Goal: Task Accomplishment & Management: Manage account settings

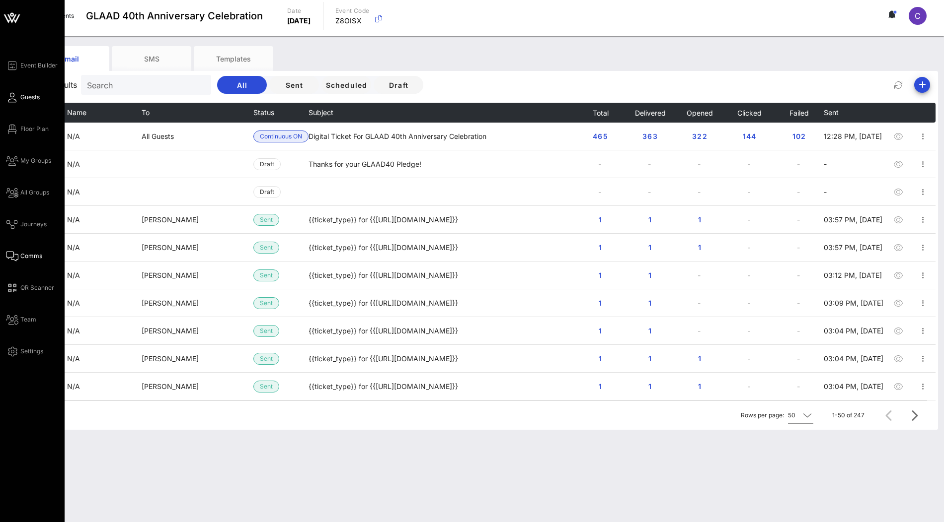
click at [21, 93] on span "Guests" at bounding box center [29, 97] width 19 height 9
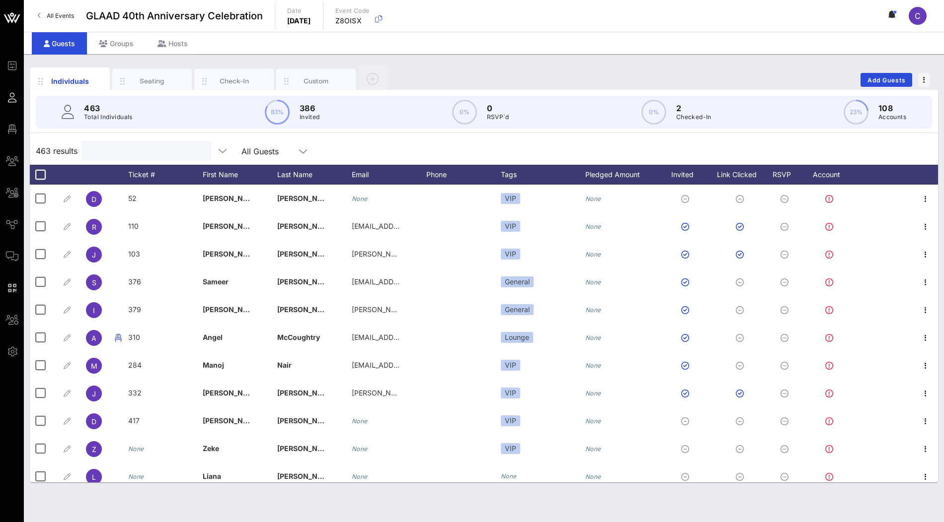
click at [107, 153] on input "text" at bounding box center [145, 151] width 116 height 13
paste input "[PERSON_NAME]"
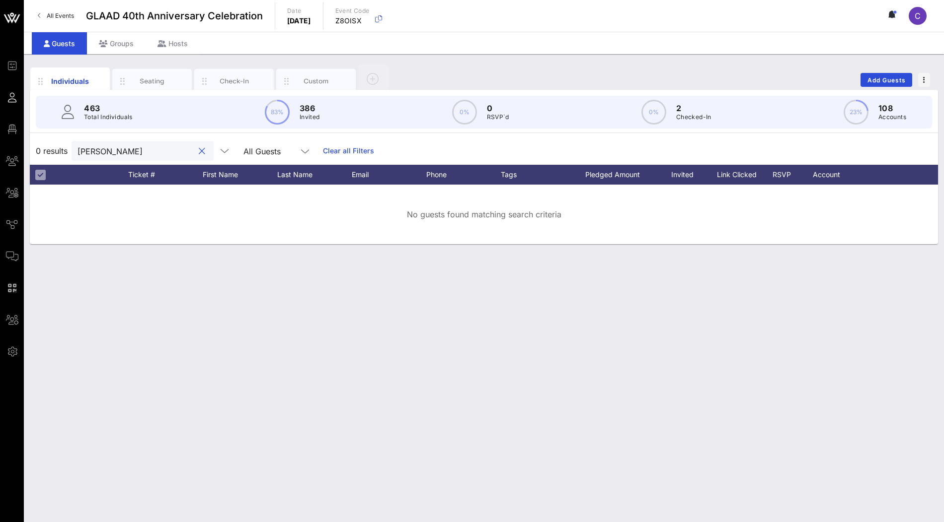
click at [77, 150] on div "[PERSON_NAME]" at bounding box center [143, 151] width 142 height 20
click at [84, 153] on input "[PERSON_NAME]" at bounding box center [135, 151] width 116 height 13
click at [115, 149] on input "[PERSON_NAME]" at bounding box center [135, 151] width 116 height 13
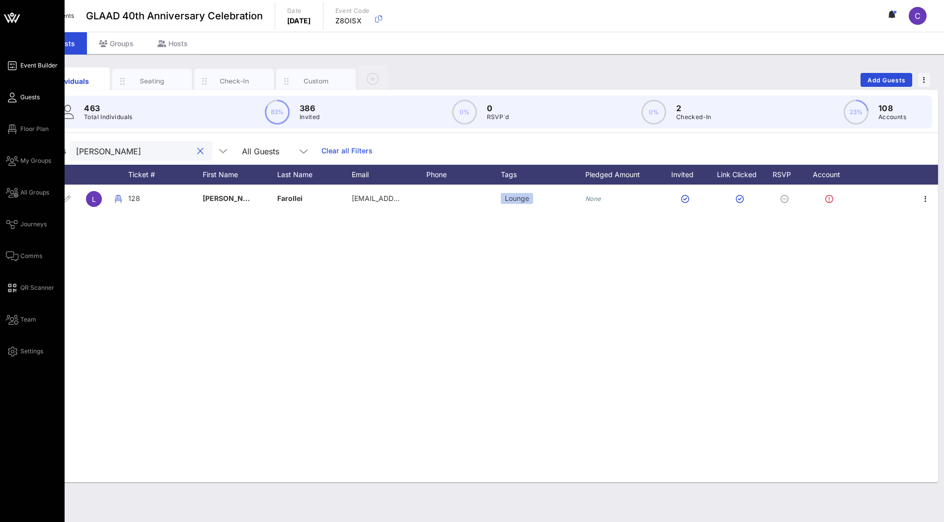
type input "[PERSON_NAME]"
click at [42, 64] on span "Event Builder" at bounding box center [38, 65] width 37 height 9
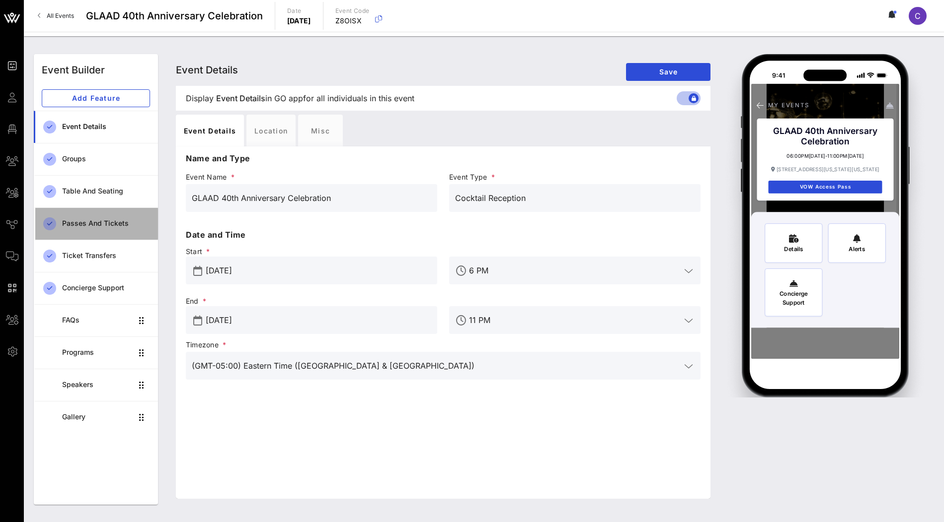
click at [95, 227] on div "Passes and Tickets" at bounding box center [106, 224] width 88 height 20
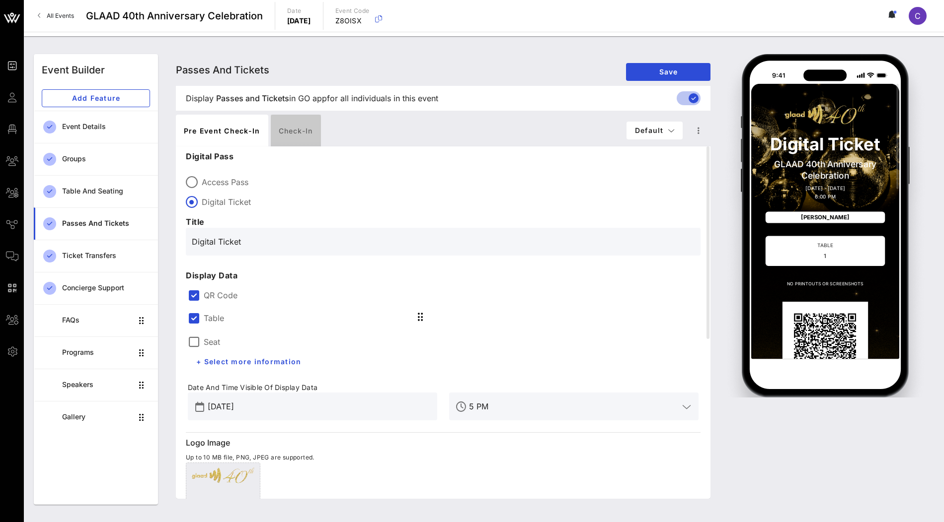
click at [295, 137] on div "Check-in" at bounding box center [296, 131] width 50 height 32
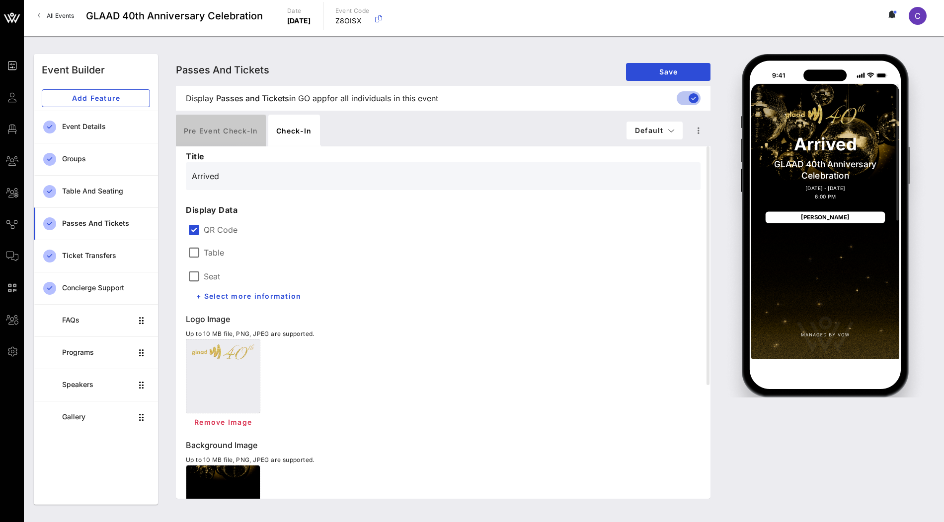
click at [234, 135] on div "Pre Event Check-in" at bounding box center [221, 131] width 90 height 32
type input "Digital Ticket"
type input "#2D23D7"
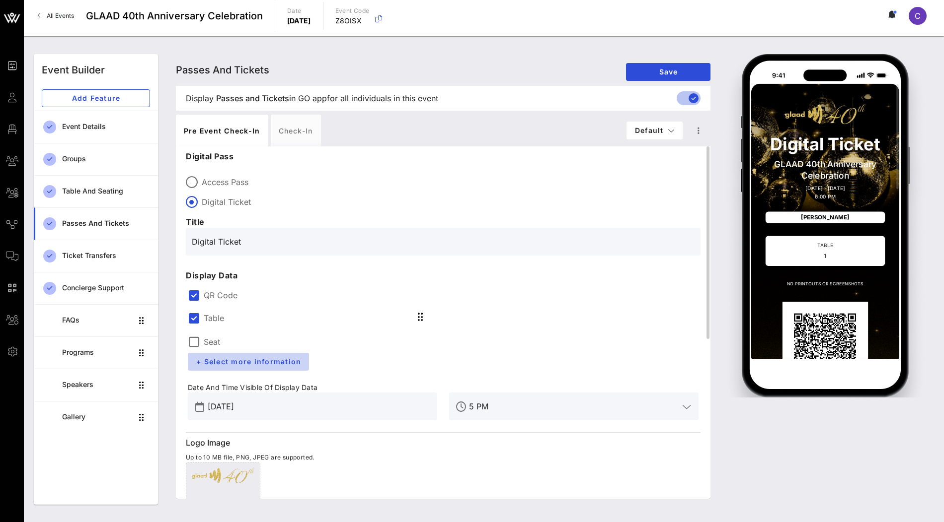
click at [248, 366] on span "+ Select more information" at bounding box center [248, 362] width 105 height 8
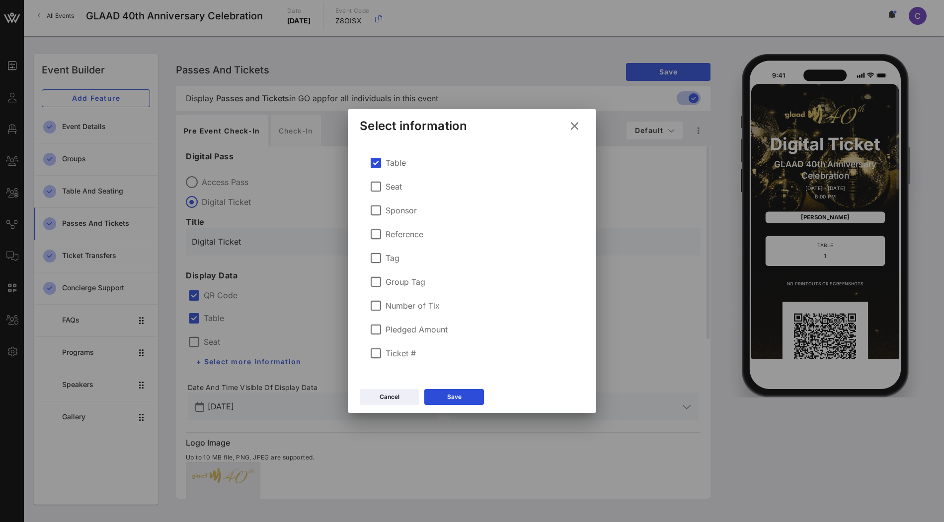
click at [573, 127] on icon at bounding box center [575, 126] width 18 height 18
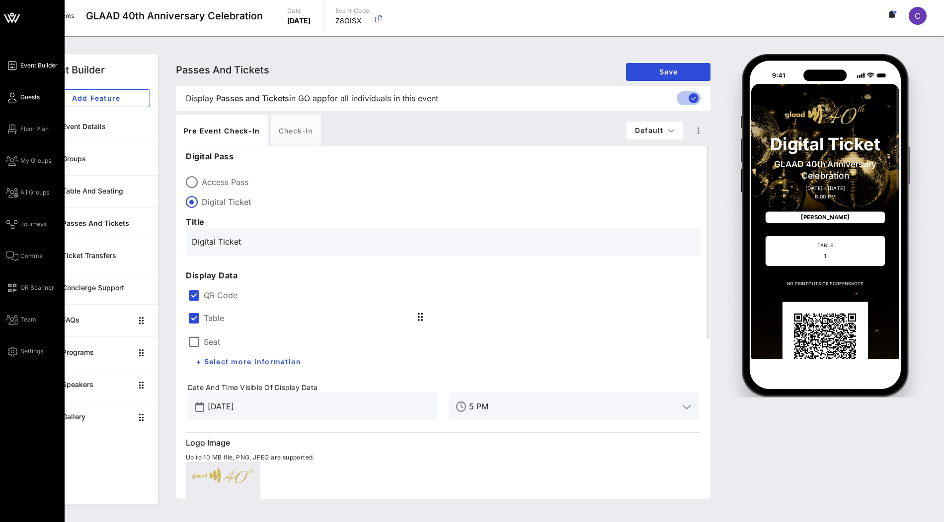
click at [32, 101] on span "Guests" at bounding box center [29, 97] width 19 height 9
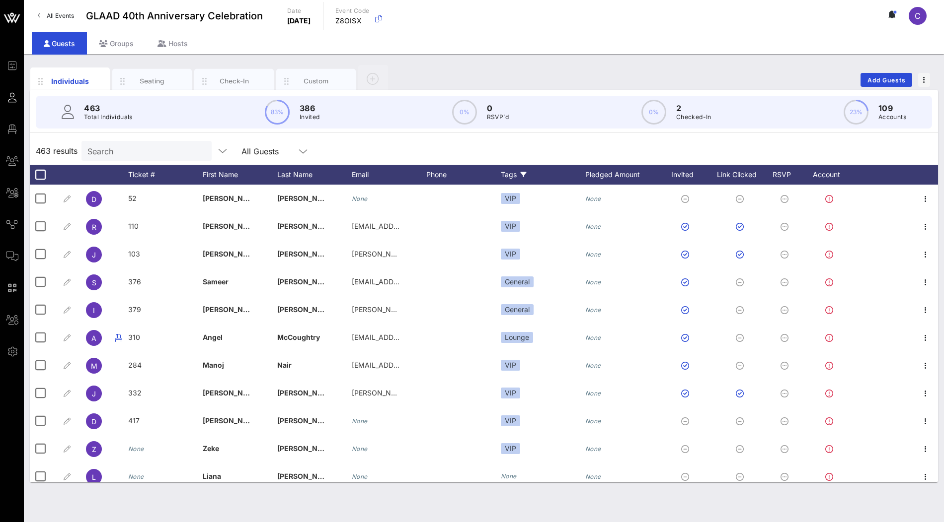
click at [514, 174] on div "Tags" at bounding box center [543, 175] width 84 height 20
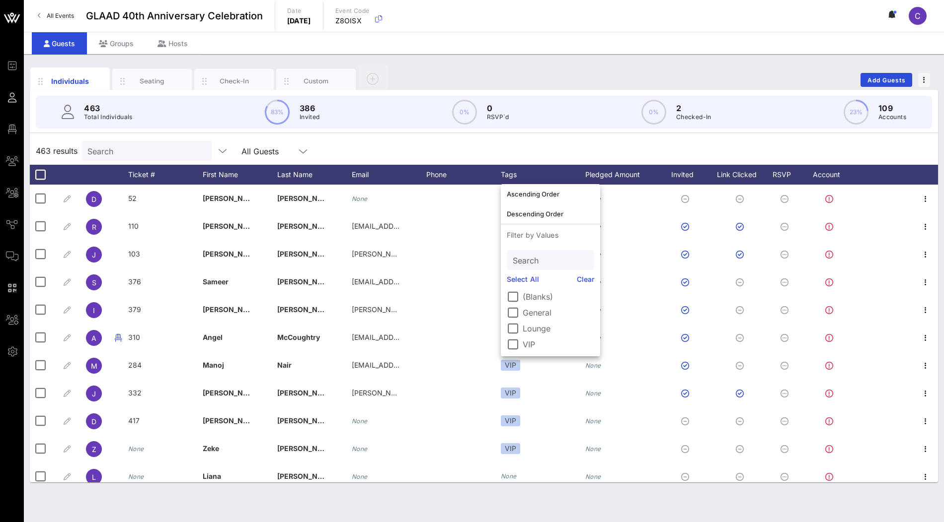
click at [558, 144] on div "463 results Search All Guests" at bounding box center [484, 151] width 908 height 28
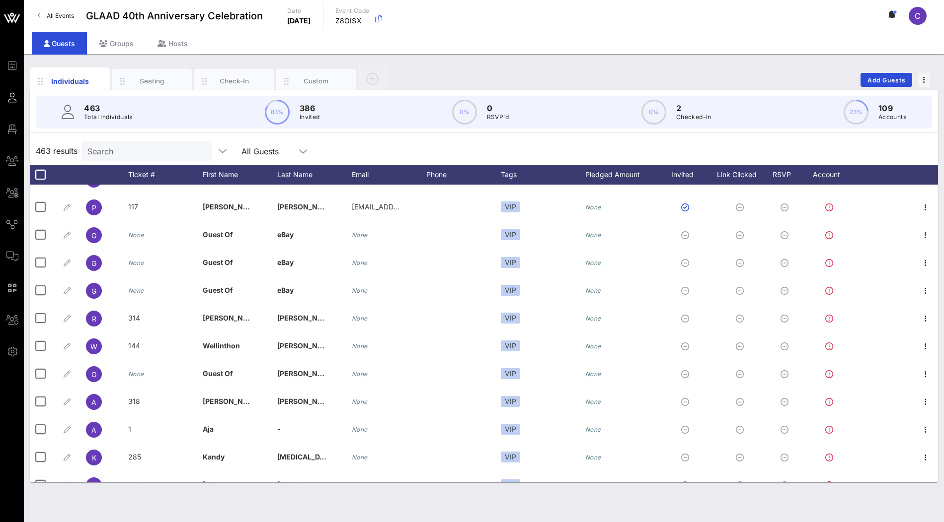
scroll to position [12363, 0]
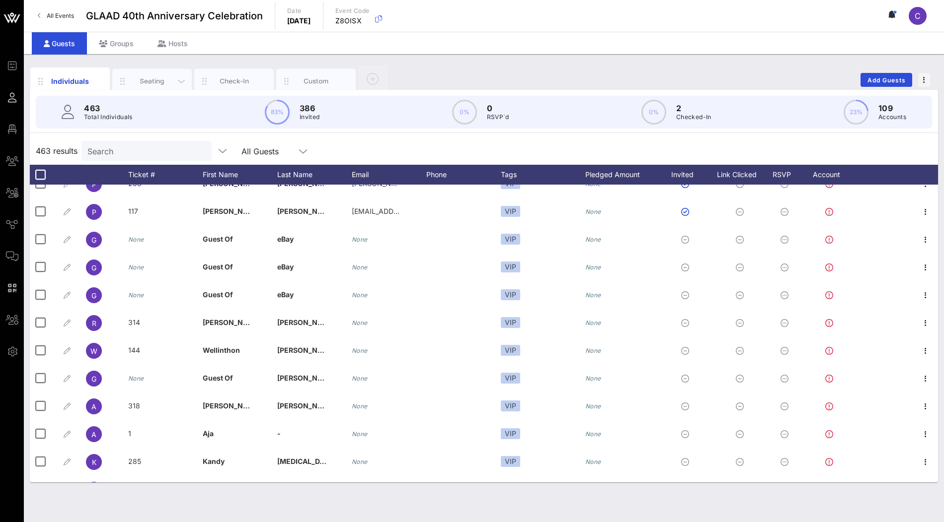
click at [157, 79] on div "Seating" at bounding box center [152, 80] width 44 height 9
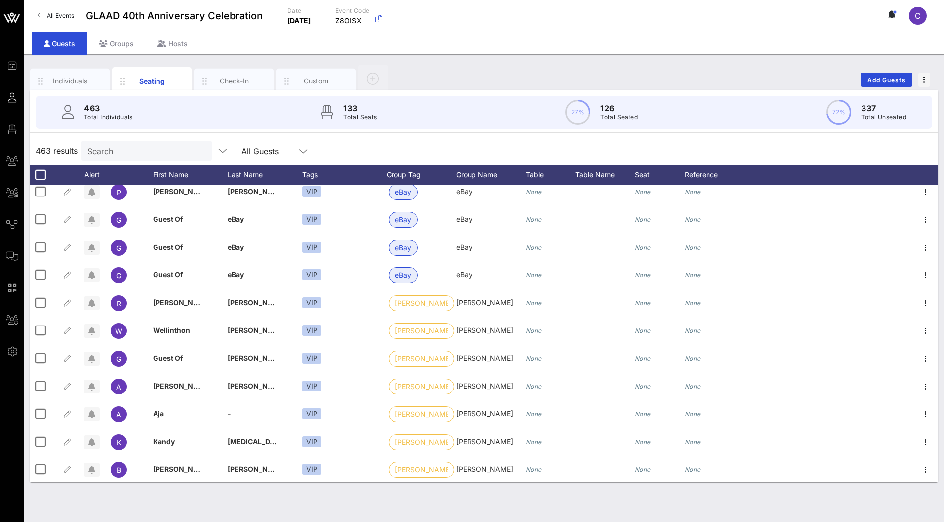
scroll to position [12381, 0]
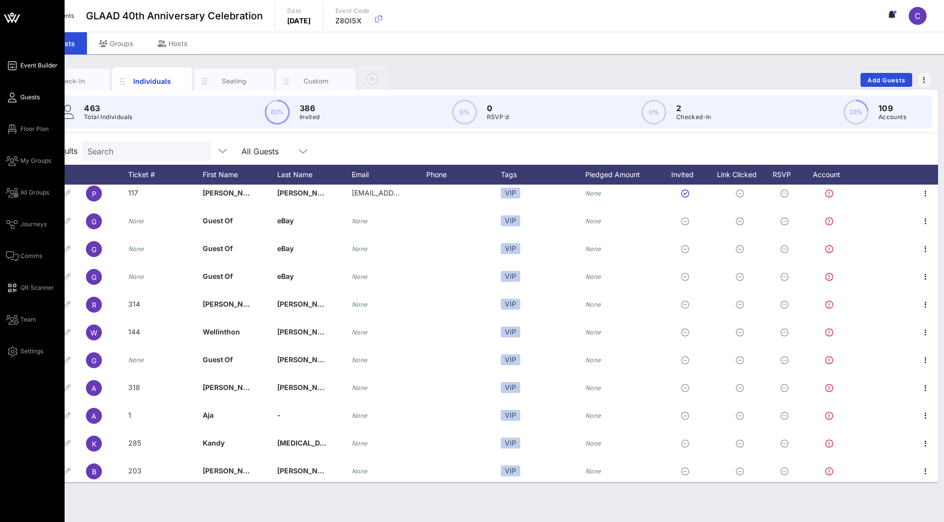
click at [21, 69] on span "Event Builder" at bounding box center [38, 65] width 37 height 9
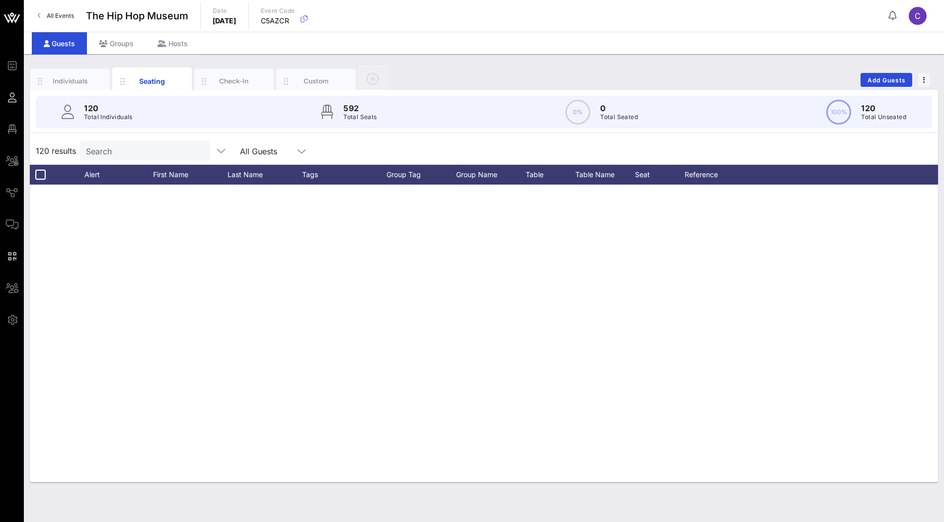
scroll to position [3039, 0]
